Goal: Task Accomplishment & Management: Manage account settings

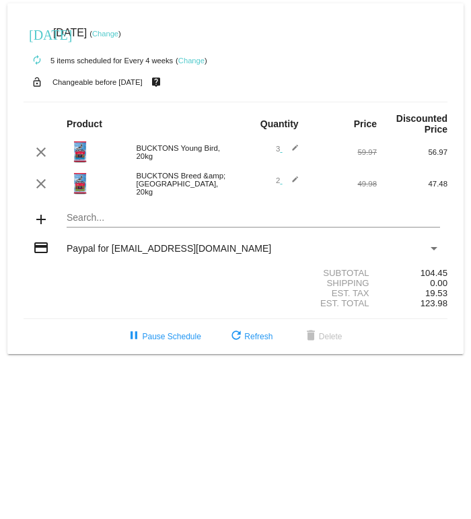
click at [283, 151] on mat-icon "edit" at bounding box center [291, 152] width 16 height 16
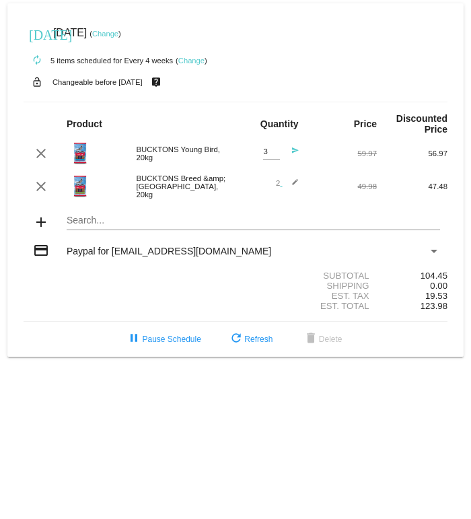
click at [304, 152] on div "3 Quantity send" at bounding box center [271, 153] width 71 height 31
click at [298, 153] on mat-icon "send" at bounding box center [291, 155] width 16 height 16
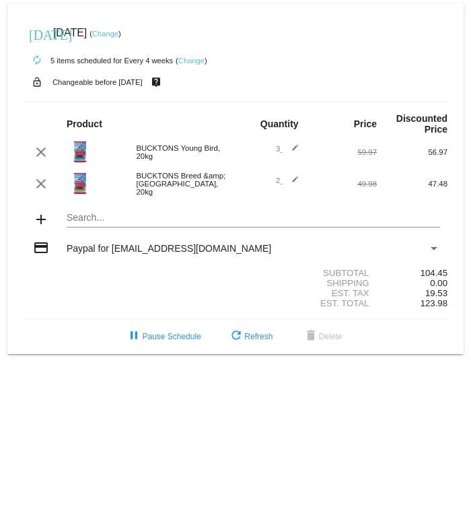
click at [278, 153] on span "3 edit" at bounding box center [287, 149] width 23 height 8
click at [283, 156] on mat-icon "edit" at bounding box center [291, 152] width 16 height 16
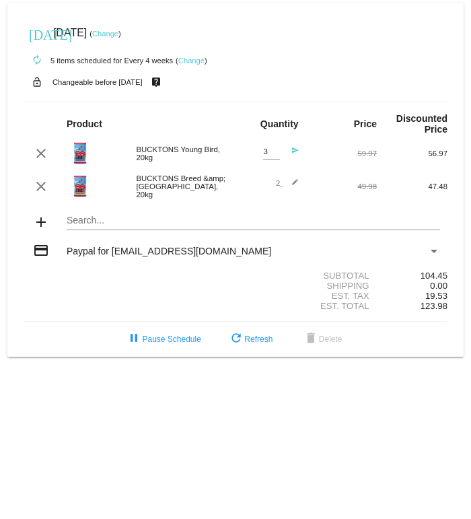
click at [283, 158] on mat-icon "send" at bounding box center [291, 155] width 16 height 16
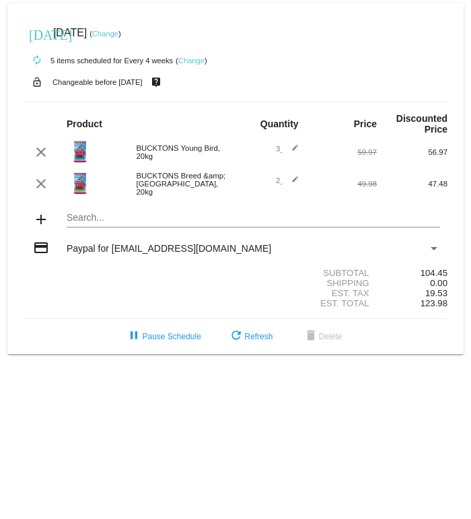
click at [283, 155] on mat-icon "edit" at bounding box center [291, 152] width 16 height 16
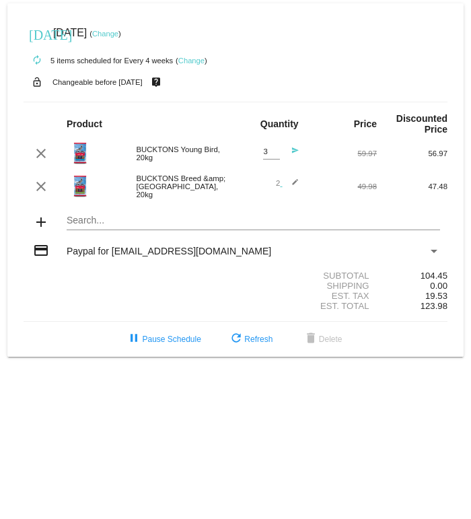
click at [298, 155] on mat-icon "send" at bounding box center [291, 155] width 16 height 16
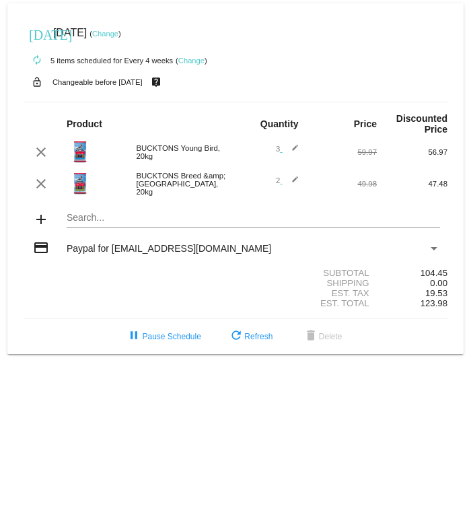
click at [287, 154] on mat-icon "edit" at bounding box center [291, 152] width 16 height 16
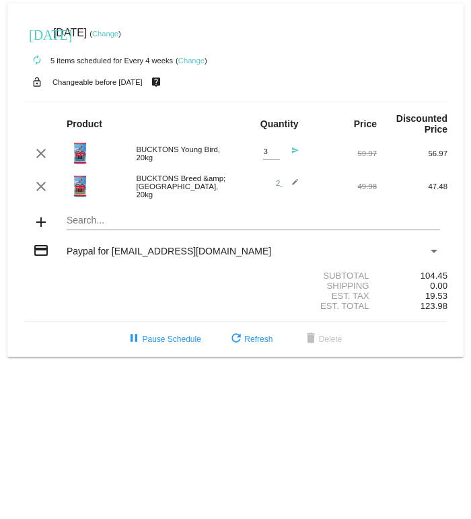
click at [279, 155] on input "3" at bounding box center [271, 151] width 17 height 9
type input "1"
click at [297, 153] on mat-icon "send" at bounding box center [291, 155] width 16 height 16
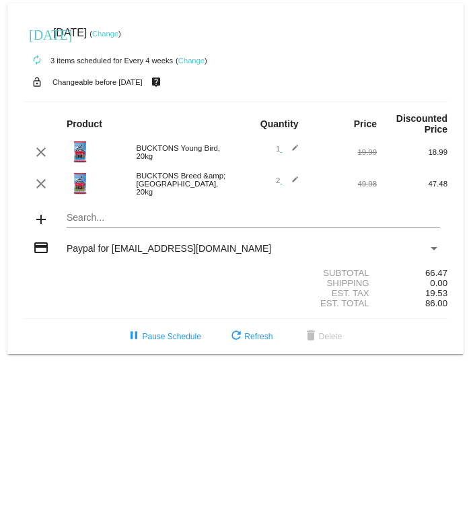
click at [78, 222] on mat-card "[DATE] [DATE] ( Change ) autorenew 3 items scheduled for Every 4 weeks ( Change…" at bounding box center [235, 178] width 456 height 351
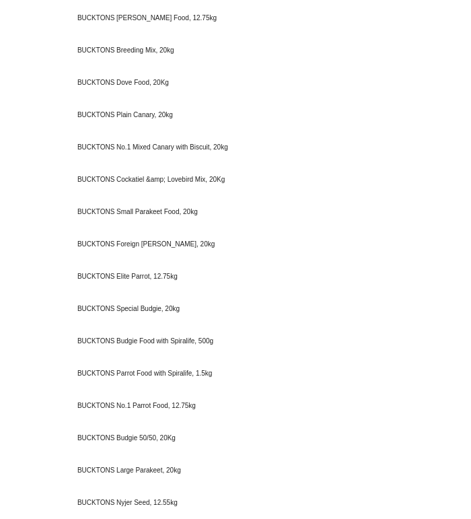
scroll to position [520, 0]
type input "Buc"
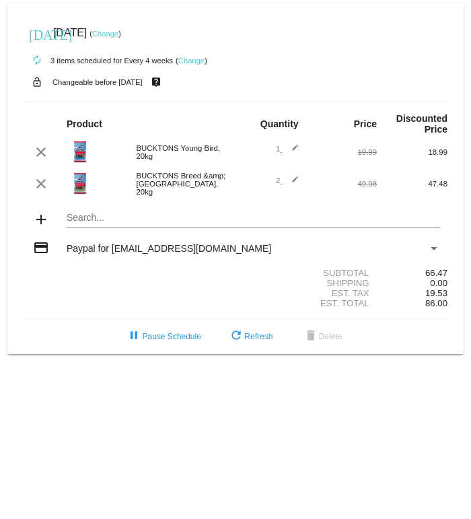
click at [77, 231] on mat-card "[DATE] [DATE] ( Change ) autorenew 3 items scheduled for Every 4 weeks ( Change…" at bounding box center [235, 178] width 456 height 351
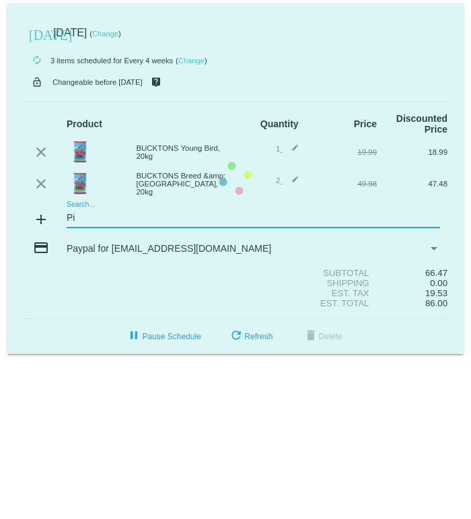
type input "P"
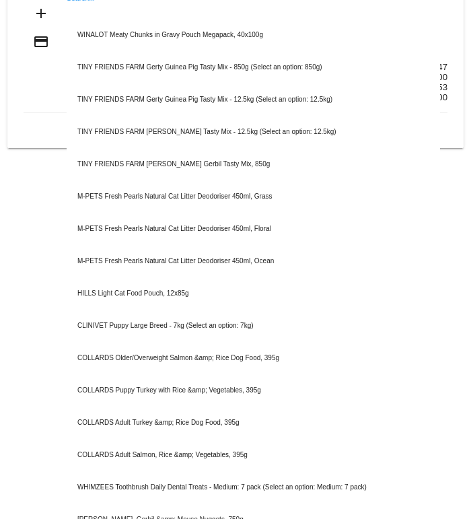
scroll to position [205, 0]
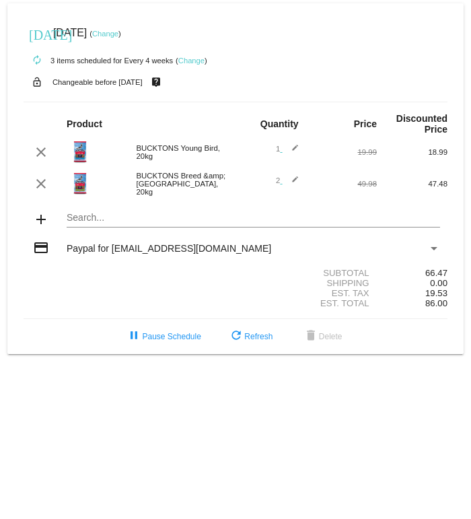
click at [83, 225] on mat-card "[DATE] [DATE] ( Change ) autorenew 3 items scheduled for Every 4 weeks ( Change…" at bounding box center [235, 178] width 456 height 351
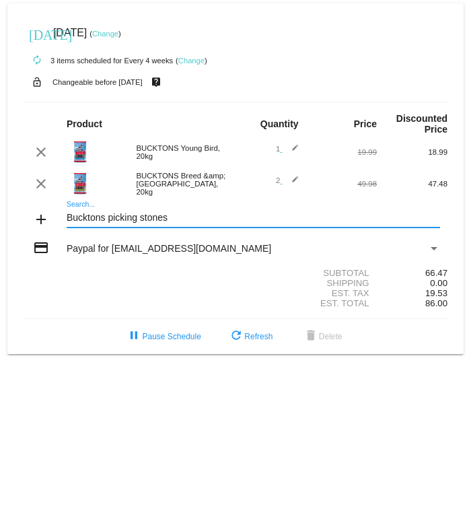
click at [136, 223] on input "Bucktons picking stones" at bounding box center [254, 218] width 374 height 11
type input "Bucktons stones"
click at [276, 151] on span "1 edit" at bounding box center [287, 149] width 23 height 8
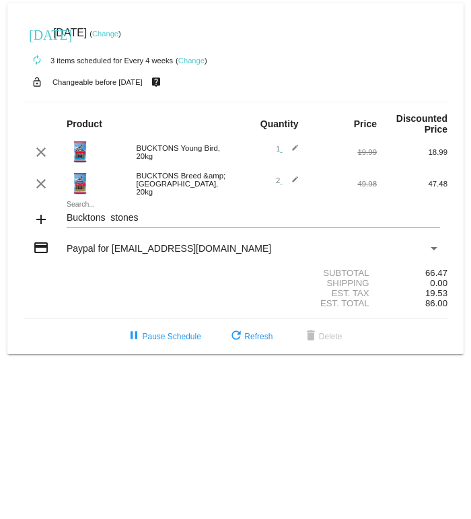
click at [287, 150] on mat-icon "edit" at bounding box center [291, 152] width 16 height 16
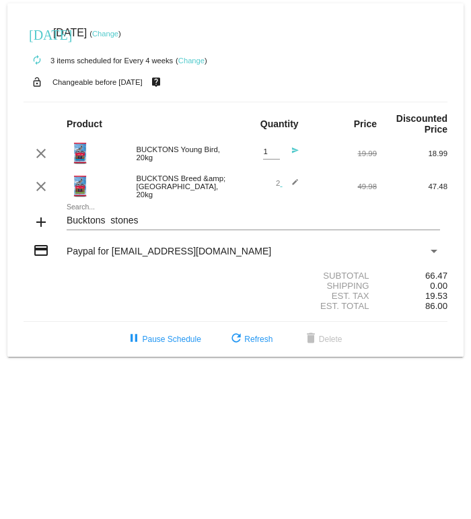
click at [271, 155] on input "1" at bounding box center [271, 151] width 17 height 9
type input "2"
click at [151, 225] on mat-card "[DATE] [DATE] ( Change ) autorenew 3 items scheduled for Every 4 weeks ( Change…" at bounding box center [235, 179] width 456 height 353
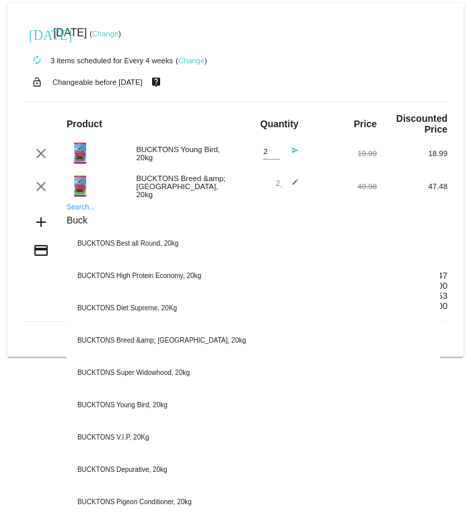
type input "Buck"
click at [295, 153] on mat-icon "send" at bounding box center [291, 155] width 16 height 16
